Goal: Navigation & Orientation: Find specific page/section

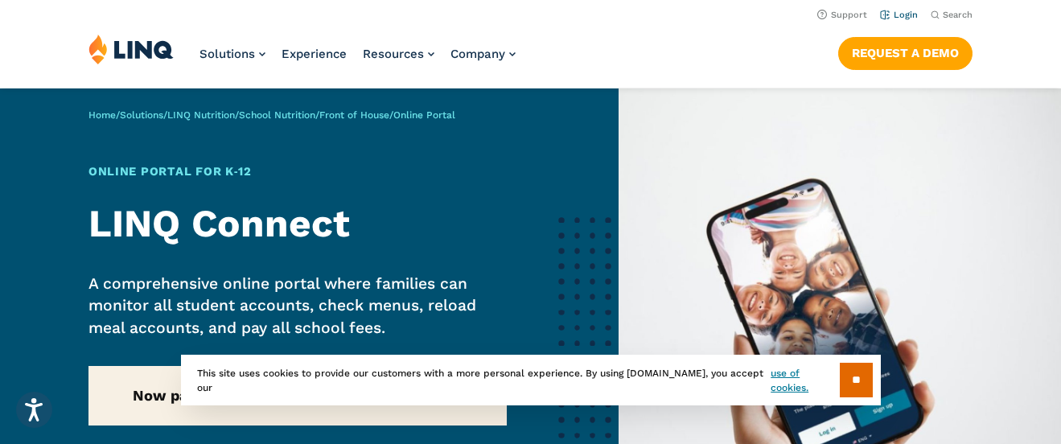
click at [900, 14] on link "Login" at bounding box center [899, 15] width 38 height 10
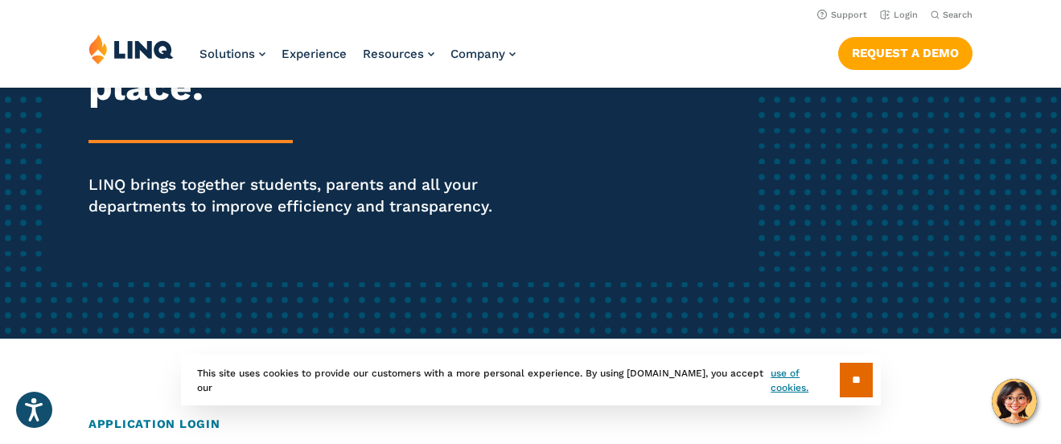
scroll to position [263, 0]
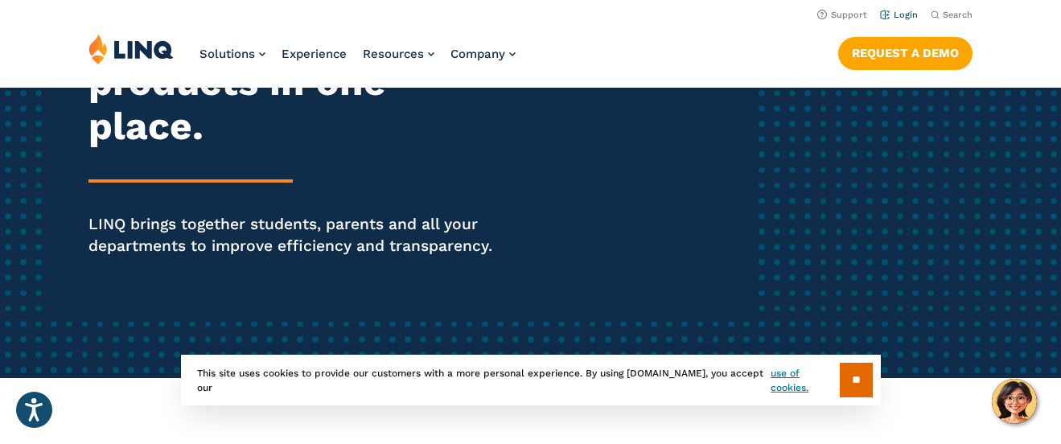
click at [901, 15] on link "Login" at bounding box center [899, 15] width 38 height 10
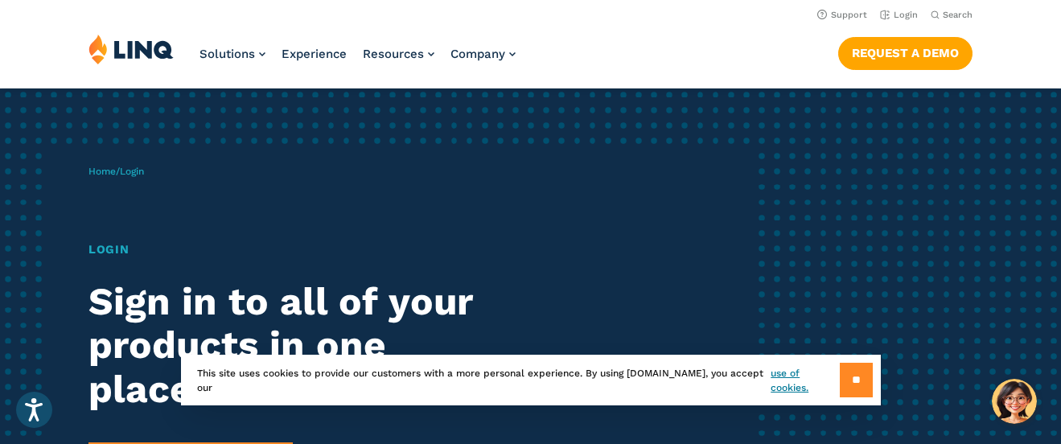
click at [854, 370] on input "**" at bounding box center [856, 380] width 33 height 35
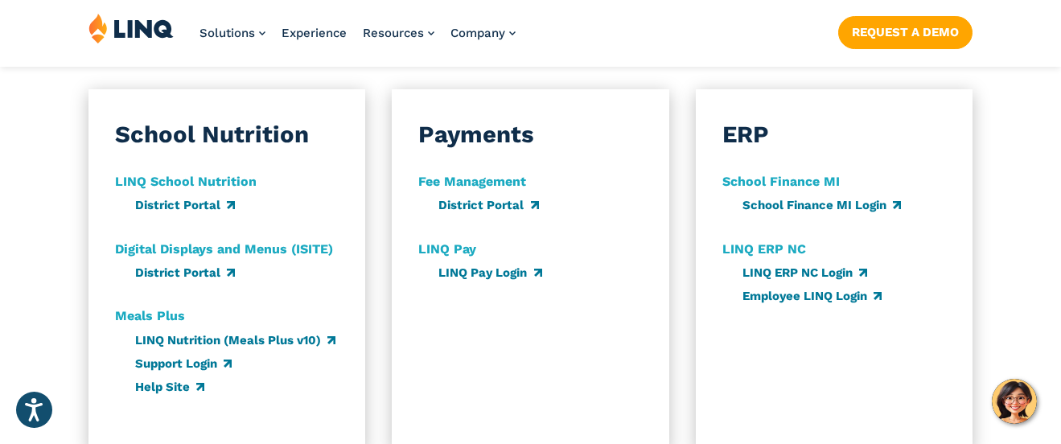
scroll to position [961, 0]
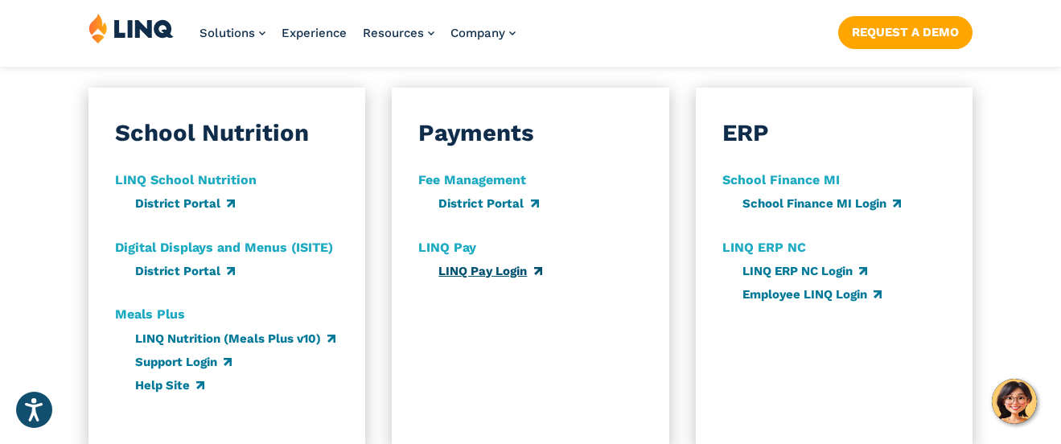
click at [516, 274] on link "LINQ Pay Login" at bounding box center [490, 271] width 103 height 14
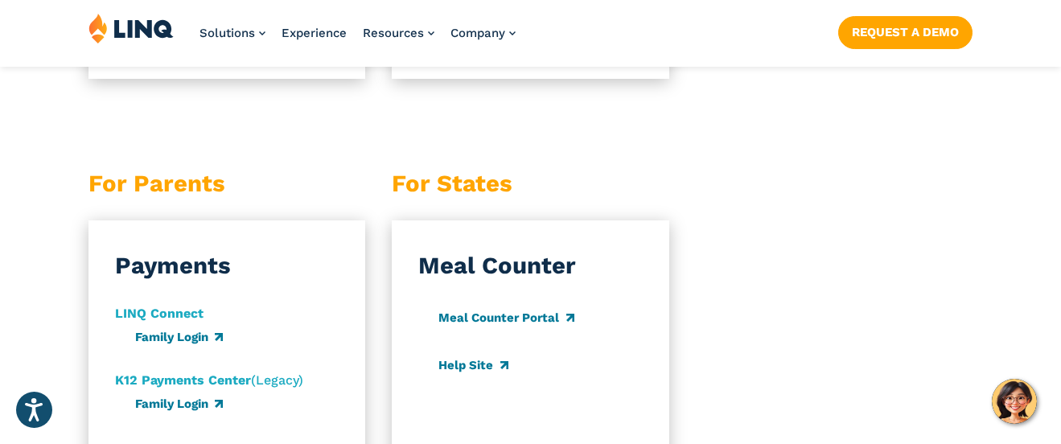
scroll to position [1598, 0]
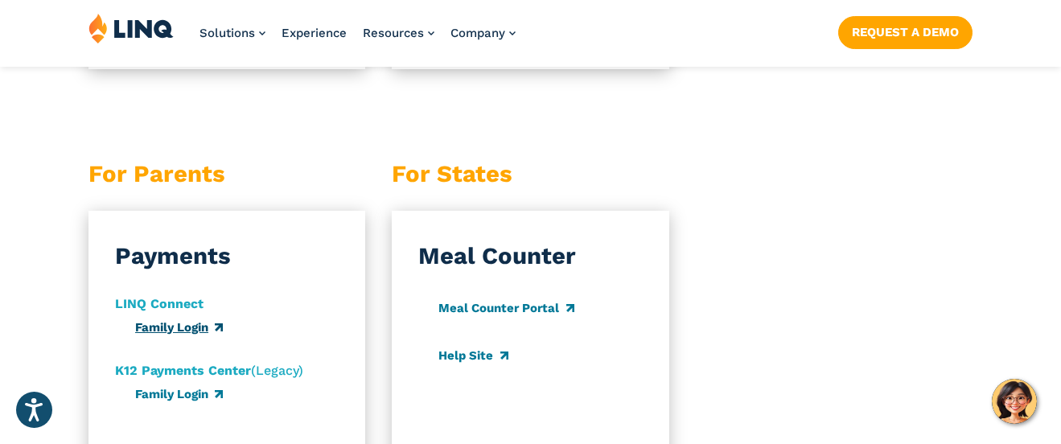
click at [199, 328] on link "Family Login" at bounding box center [179, 327] width 88 height 14
